Goal: Transaction & Acquisition: Download file/media

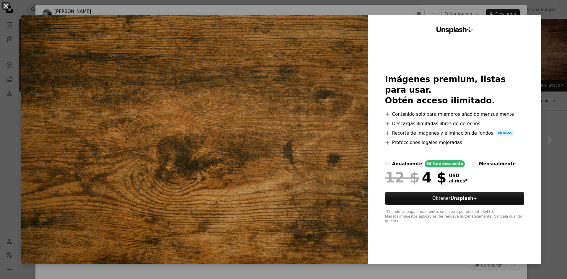
scroll to position [89, 0]
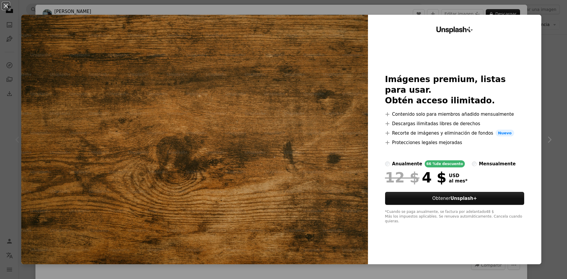
click at [547, 65] on div "An X shape Unsplash+ Imágenes premium, listas para usar. Obtén acceso ilimitado…" at bounding box center [283, 139] width 567 height 279
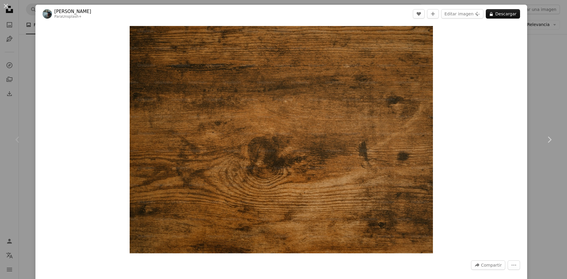
click at [539, 110] on div "An X shape Chevron left Chevron right [PERSON_NAME] Para Unsplash+ A heart A pl…" at bounding box center [283, 139] width 567 height 279
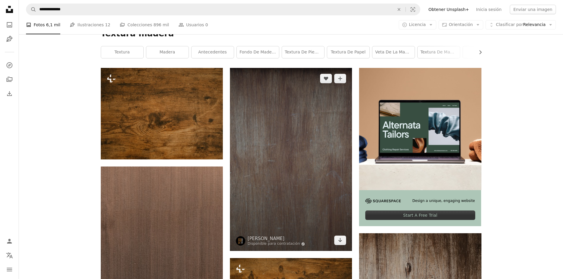
click at [285, 111] on img at bounding box center [291, 159] width 122 height 183
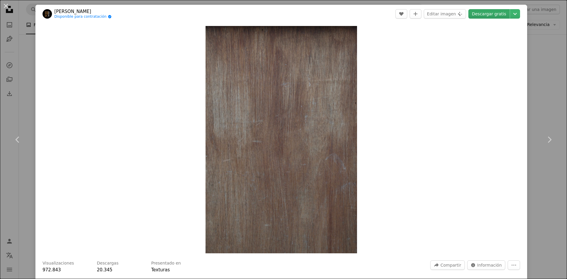
click at [480, 12] on link "Descargar gratis" at bounding box center [489, 13] width 41 height 9
